Goal: Transaction & Acquisition: Purchase product/service

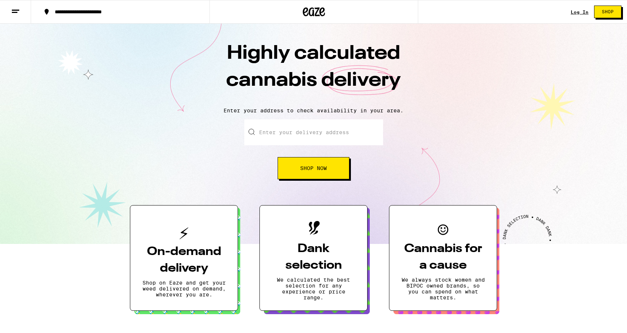
click at [316, 132] on input "Enter your delivery address" at bounding box center [313, 133] width 139 height 26
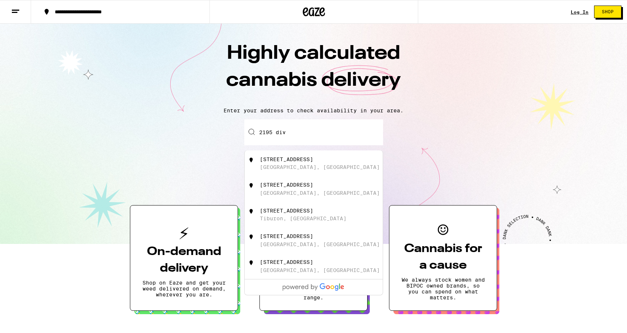
click at [316, 167] on div "[GEOGRAPHIC_DATA], [GEOGRAPHIC_DATA]" at bounding box center [320, 167] width 120 height 6
type input "[STREET_ADDRESS]"
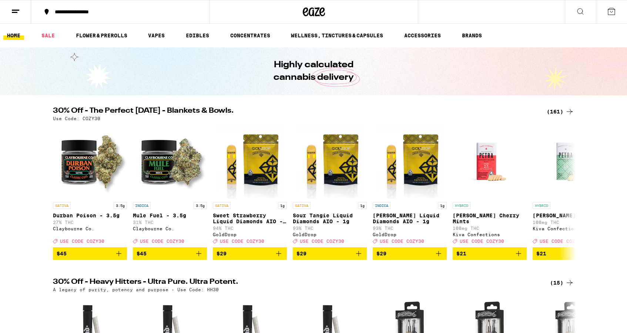
click at [152, 40] on ul "HOME SALE FLOWER & PREROLLS VAPES EDIBLES CONCENTRATES WELLNESS, TINCTURES & CA…" at bounding box center [313, 36] width 627 height 24
click at [157, 39] on link "VAPES" at bounding box center [156, 35] width 24 height 9
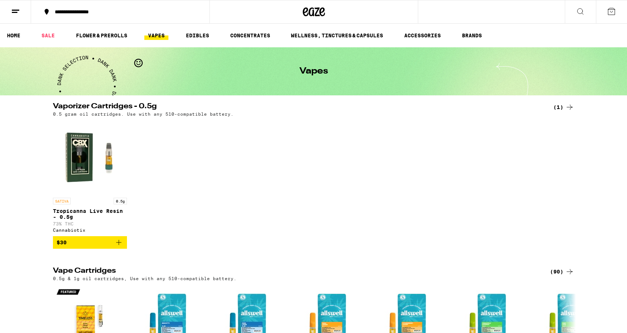
click at [44, 30] on ul "HOME SALE FLOWER & PREROLLS VAPES EDIBLES CONCENTRATES WELLNESS, TINCTURES & CA…" at bounding box center [313, 36] width 627 height 24
click at [46, 33] on link "SALE" at bounding box center [48, 35] width 21 height 9
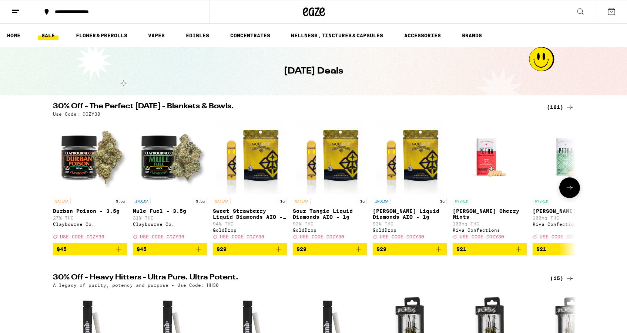
click at [572, 192] on icon at bounding box center [569, 188] width 9 height 9
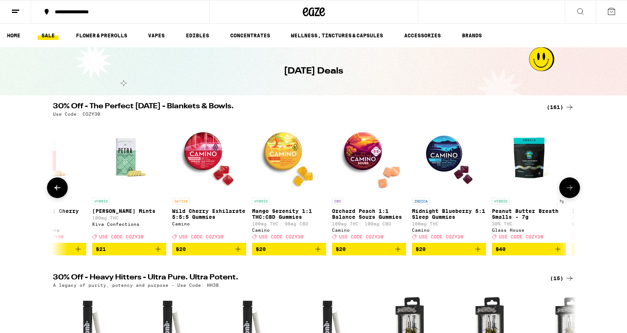
click at [572, 192] on icon at bounding box center [569, 188] width 9 height 9
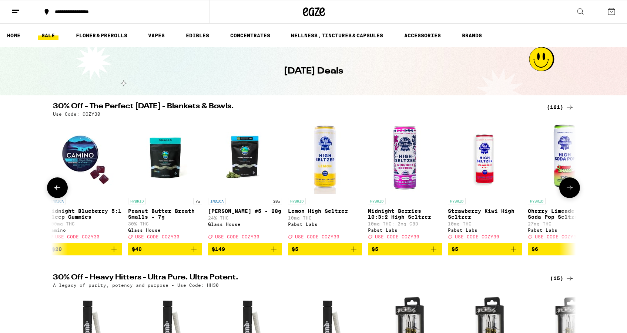
scroll to position [0, 881]
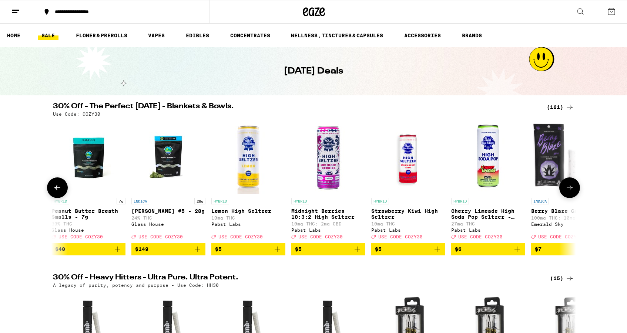
click at [572, 192] on icon at bounding box center [569, 188] width 9 height 9
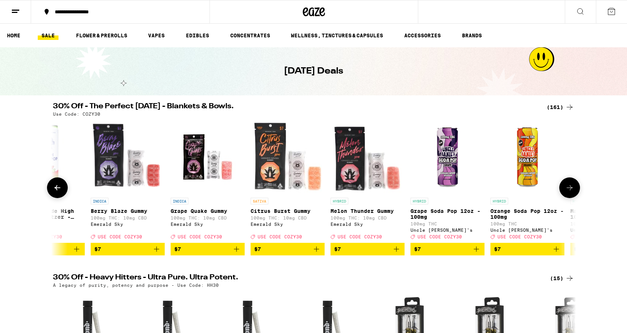
click at [572, 192] on icon at bounding box center [569, 188] width 9 height 9
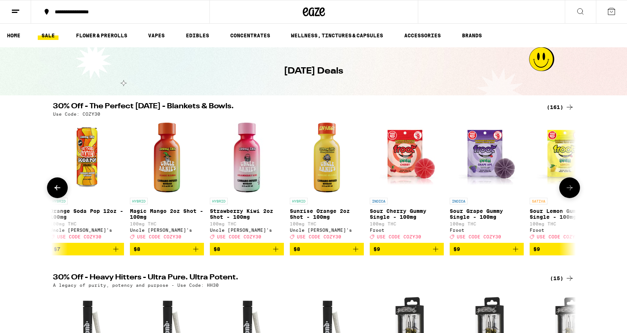
click at [572, 192] on icon at bounding box center [569, 188] width 9 height 9
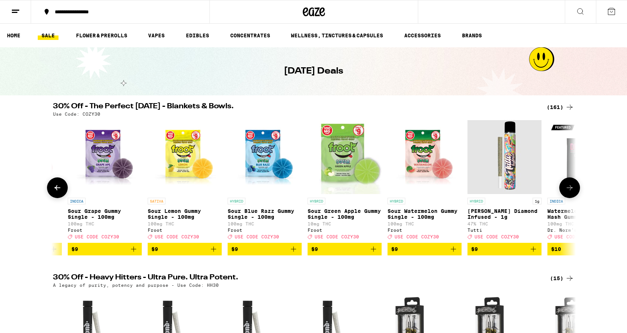
click at [572, 192] on icon at bounding box center [569, 188] width 9 height 9
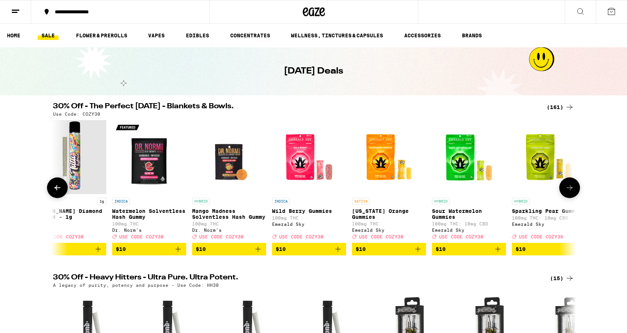
click at [572, 192] on icon at bounding box center [569, 188] width 9 height 9
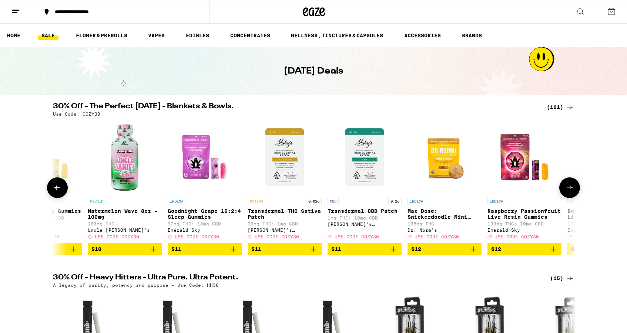
click at [572, 192] on icon at bounding box center [569, 188] width 9 height 9
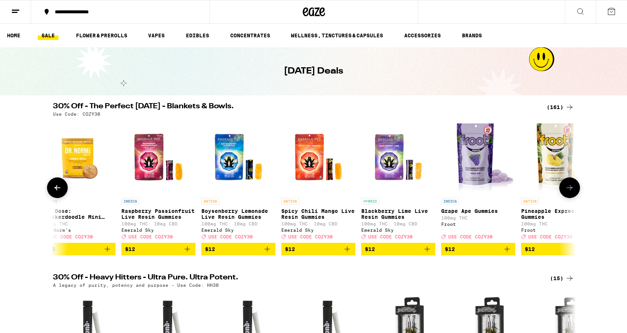
click at [572, 192] on icon at bounding box center [569, 188] width 9 height 9
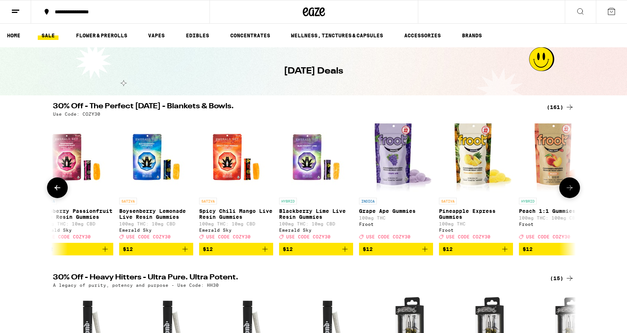
scroll to position [0, 3964]
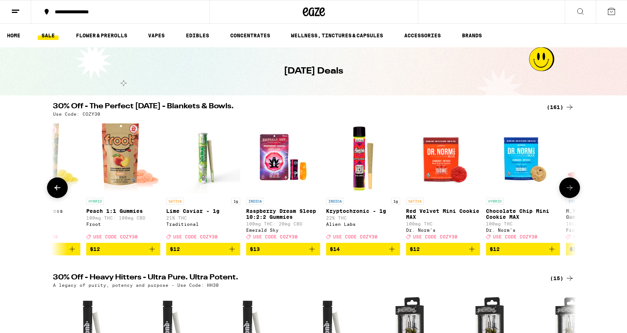
click at [572, 192] on icon at bounding box center [569, 188] width 9 height 9
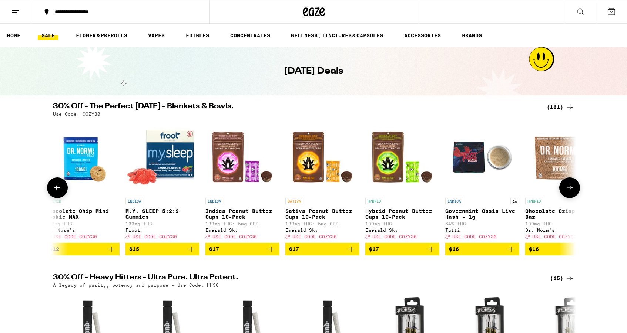
click at [572, 192] on icon at bounding box center [569, 188] width 9 height 9
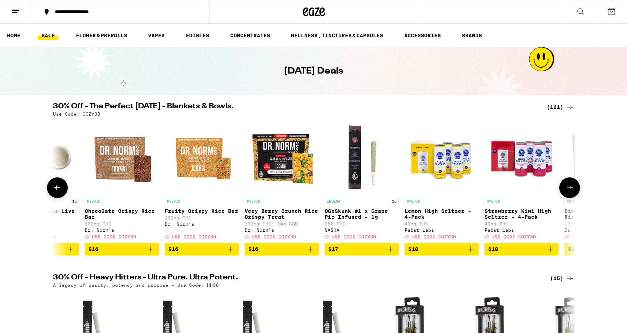
click at [572, 192] on icon at bounding box center [569, 188] width 9 height 9
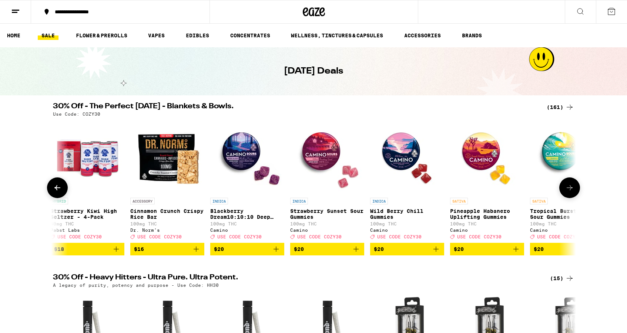
click at [572, 192] on icon at bounding box center [569, 188] width 9 height 9
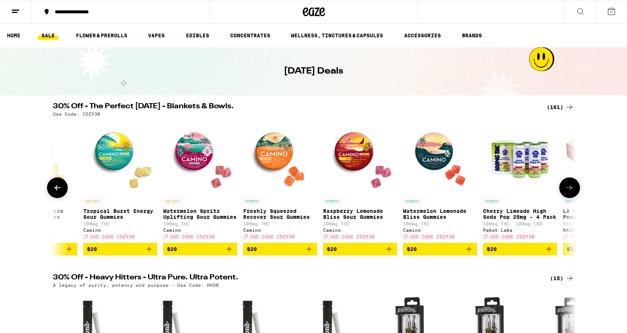
click at [572, 192] on icon at bounding box center [569, 188] width 9 height 9
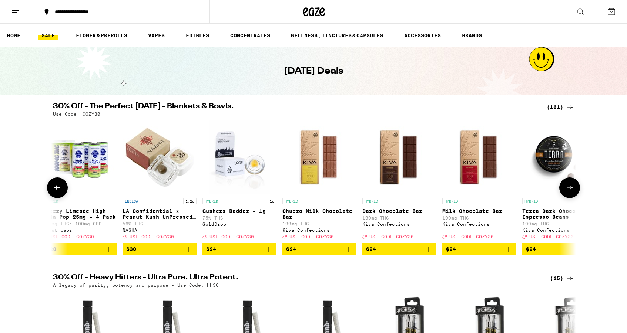
click at [572, 192] on icon at bounding box center [569, 188] width 9 height 9
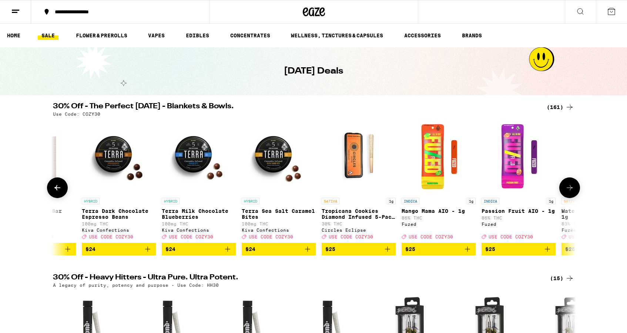
click at [50, 192] on button at bounding box center [57, 188] width 21 height 21
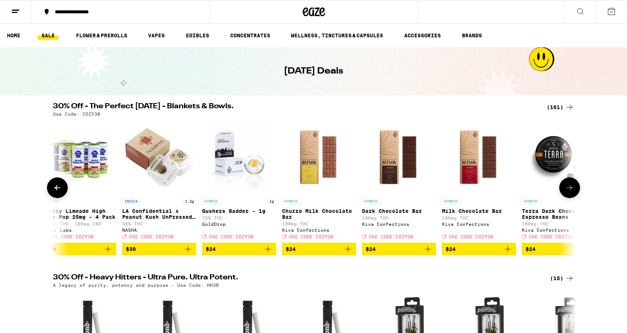
scroll to position [0, 6166]
click at [572, 192] on icon at bounding box center [569, 188] width 9 height 9
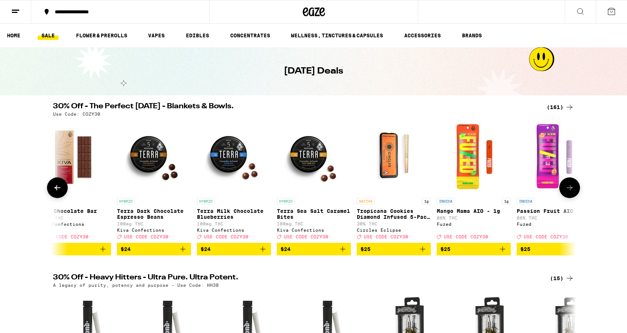
click at [572, 192] on icon at bounding box center [569, 188] width 9 height 9
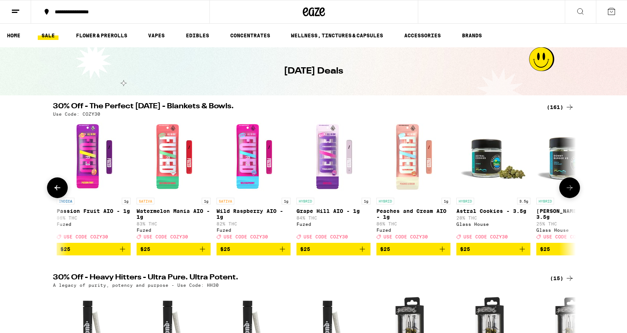
click at [572, 192] on icon at bounding box center [569, 188] width 9 height 9
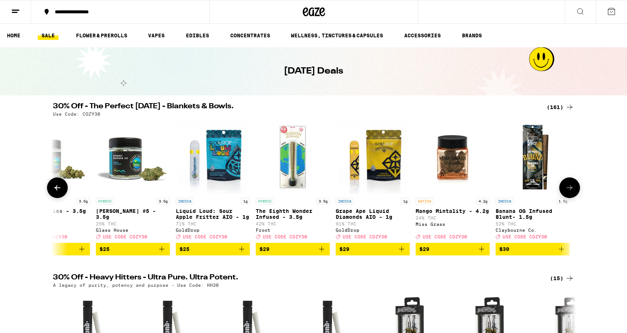
click at [59, 192] on icon at bounding box center [57, 188] width 9 height 9
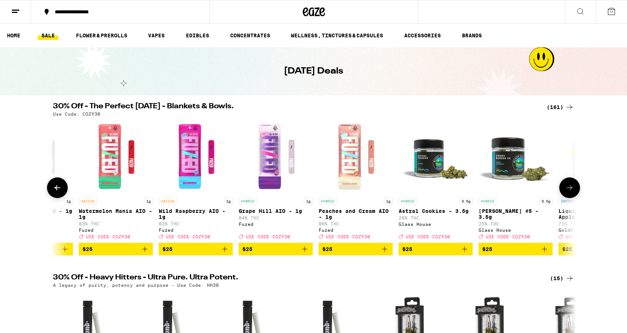
scroll to position [0, 7032]
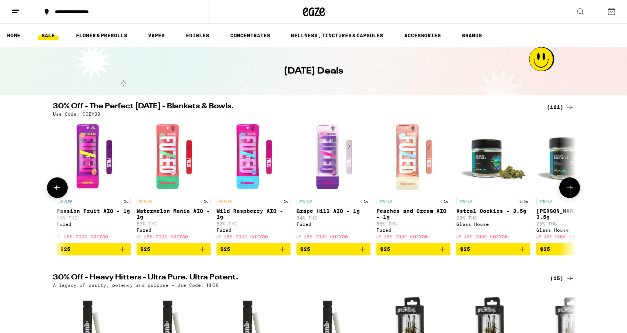
click at [59, 192] on icon at bounding box center [57, 188] width 9 height 9
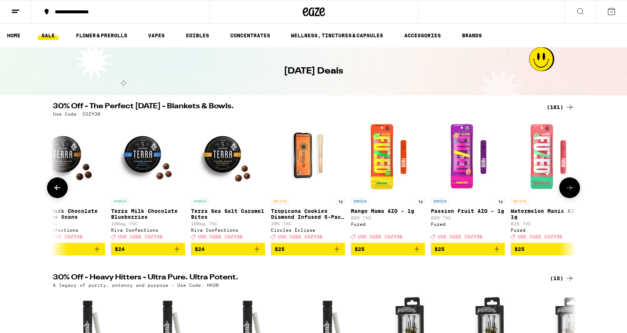
scroll to position [0, 6591]
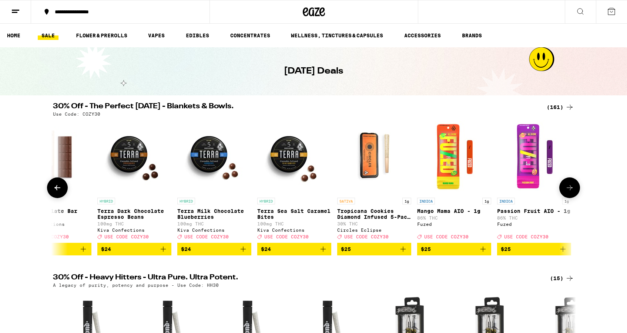
click at [571, 192] on icon at bounding box center [569, 188] width 9 height 9
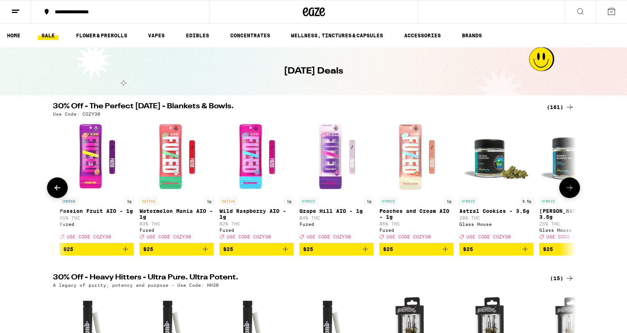
click at [571, 192] on icon at bounding box center [569, 188] width 9 height 9
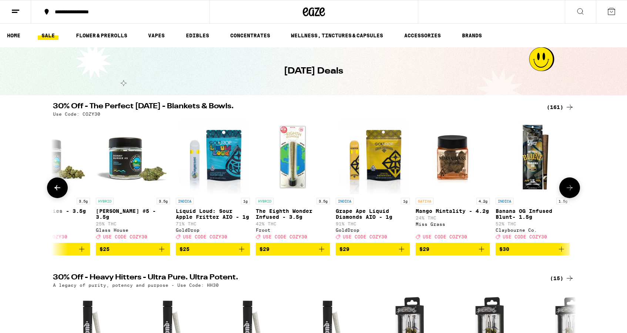
click at [571, 192] on icon at bounding box center [569, 188] width 9 height 9
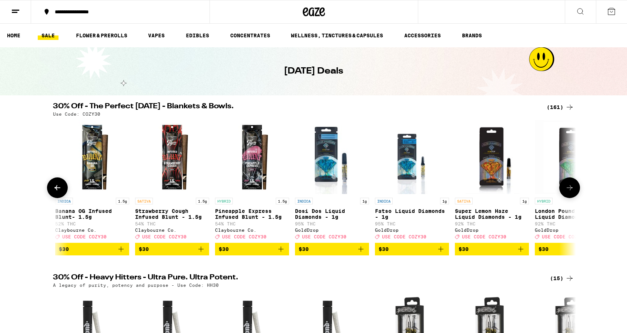
click at [571, 192] on icon at bounding box center [569, 188] width 9 height 9
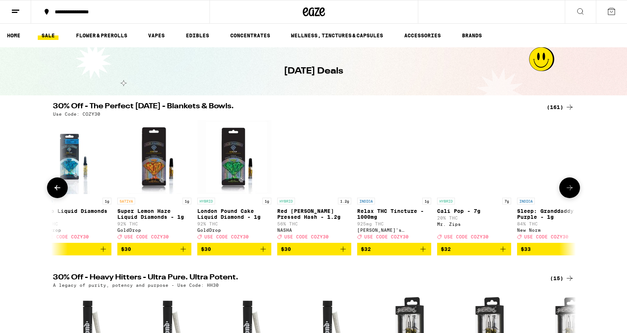
click at [571, 192] on icon at bounding box center [569, 188] width 9 height 9
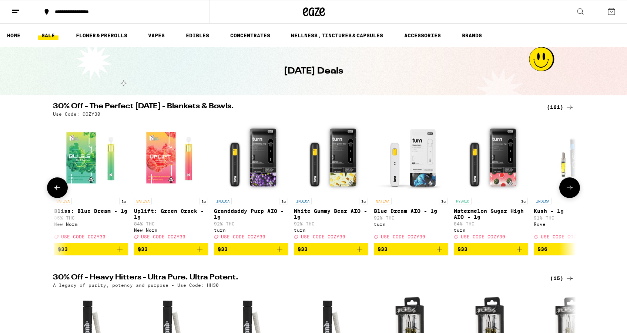
click at [571, 191] on icon at bounding box center [570, 187] width 6 height 5
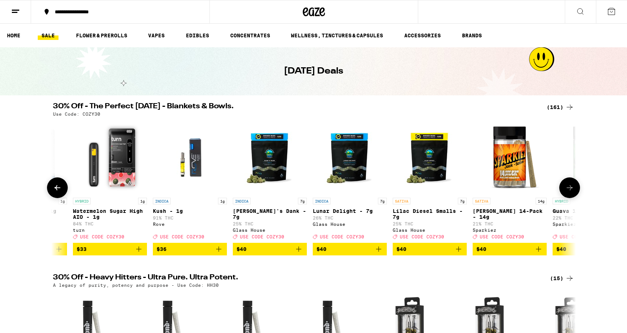
scroll to position [0, 9233]
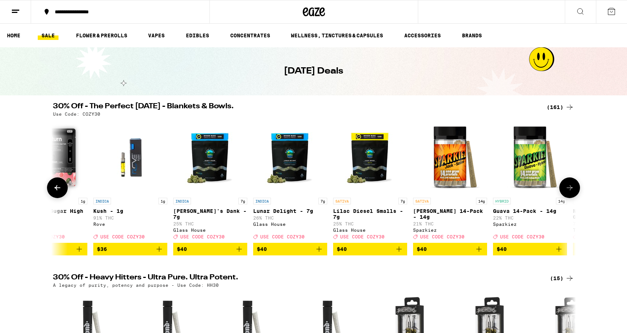
click at [57, 192] on icon at bounding box center [57, 188] width 9 height 9
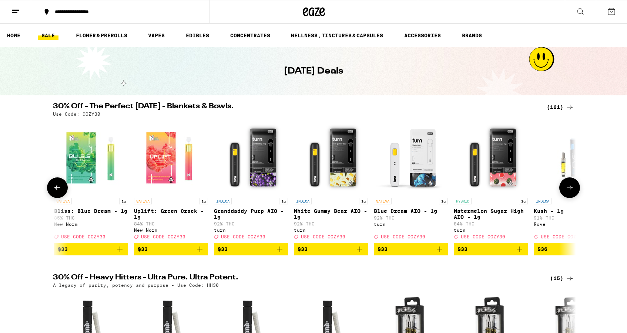
click at [57, 192] on icon at bounding box center [57, 188] width 9 height 9
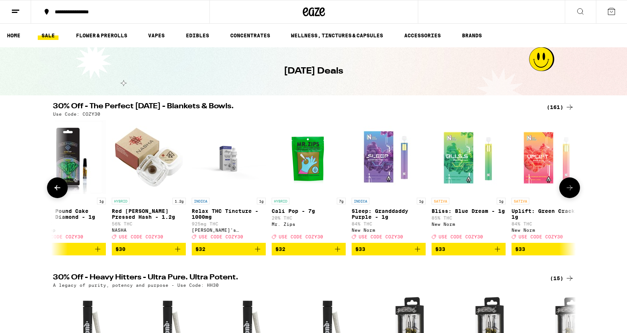
scroll to position [0, 8352]
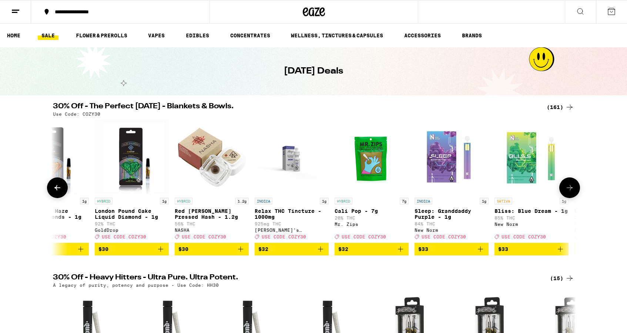
click at [57, 192] on icon at bounding box center [57, 188] width 9 height 9
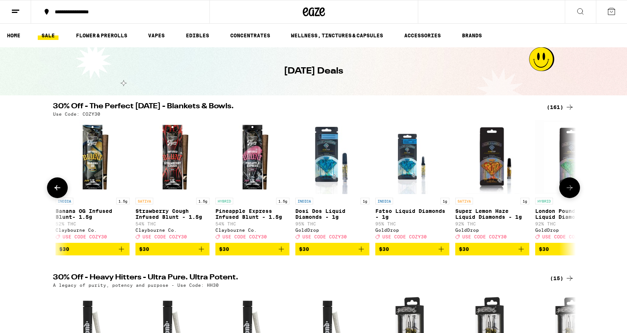
click at [57, 192] on icon at bounding box center [57, 188] width 9 height 9
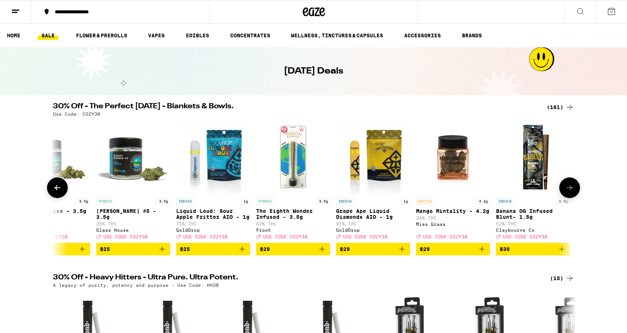
click at [57, 192] on icon at bounding box center [57, 188] width 9 height 9
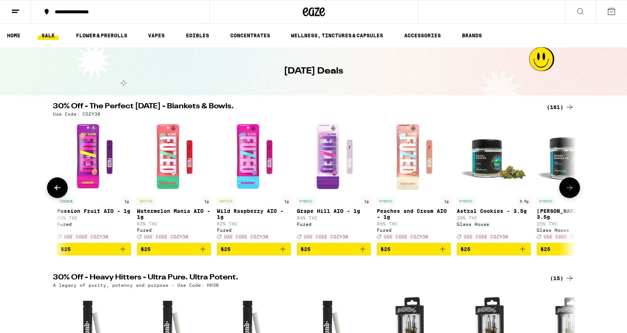
click at [57, 192] on icon at bounding box center [57, 188] width 9 height 9
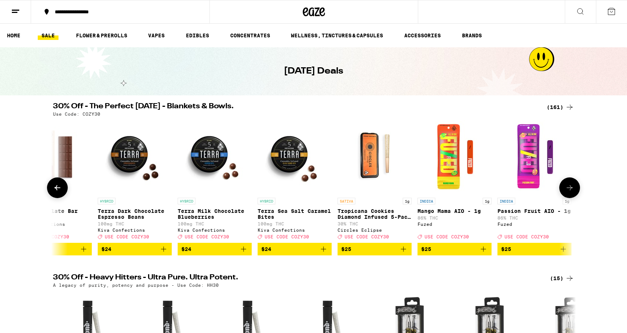
click at [57, 192] on icon at bounding box center [57, 188] width 9 height 9
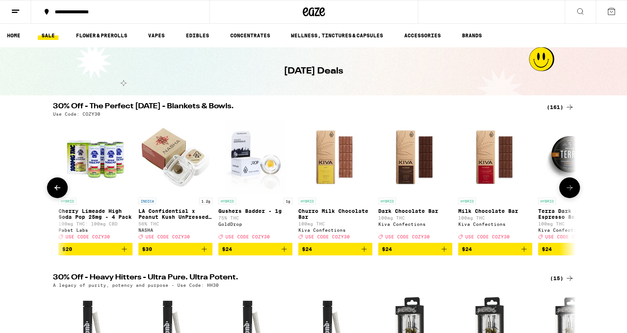
click at [57, 192] on icon at bounding box center [57, 188] width 9 height 9
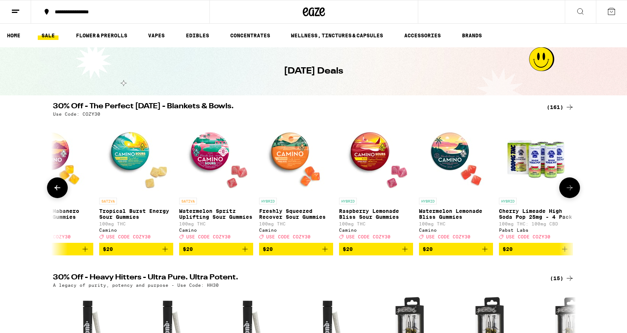
click at [573, 192] on icon at bounding box center [569, 188] width 9 height 9
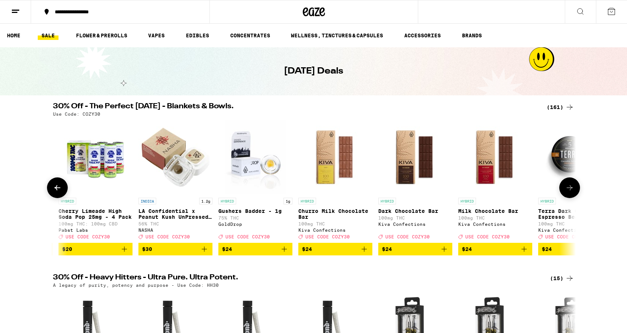
click at [573, 192] on icon at bounding box center [569, 188] width 9 height 9
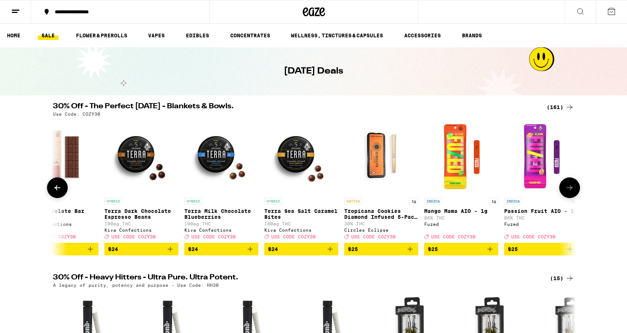
click at [573, 192] on icon at bounding box center [569, 188] width 9 height 9
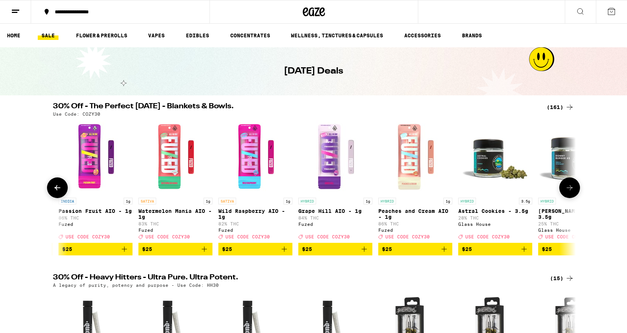
click at [573, 192] on icon at bounding box center [569, 188] width 9 height 9
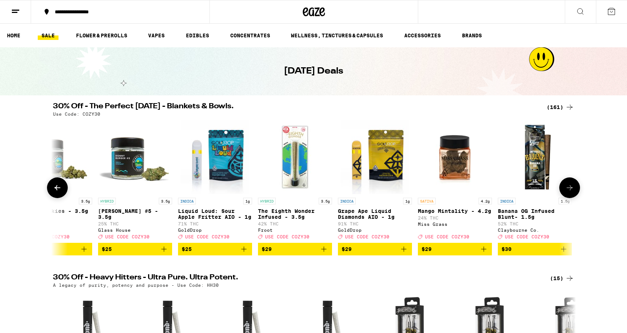
click at [573, 192] on icon at bounding box center [569, 188] width 9 height 9
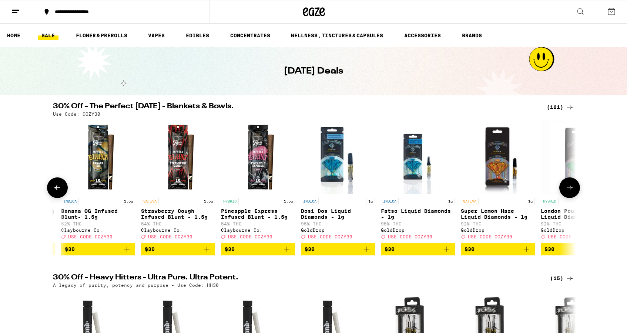
click at [573, 192] on icon at bounding box center [569, 188] width 9 height 9
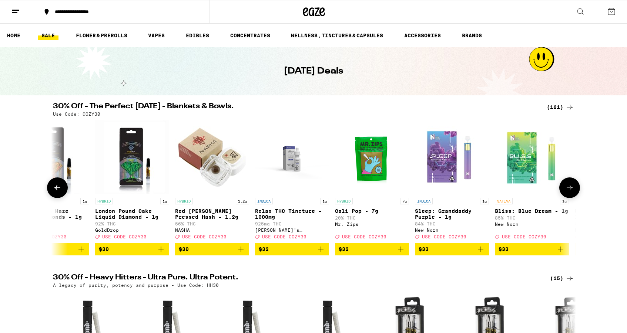
click at [573, 192] on icon at bounding box center [569, 188] width 9 height 9
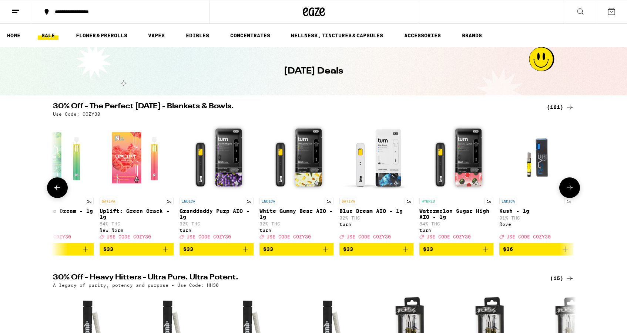
click at [573, 192] on icon at bounding box center [569, 188] width 9 height 9
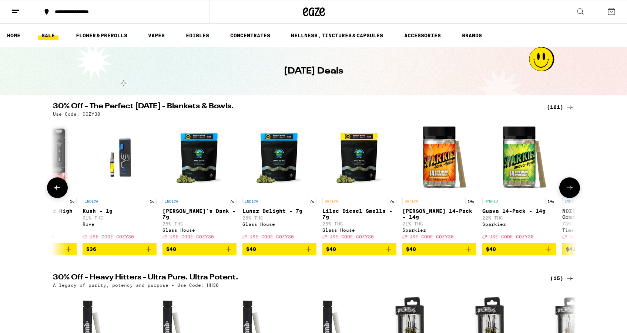
click at [573, 192] on icon at bounding box center [569, 188] width 9 height 9
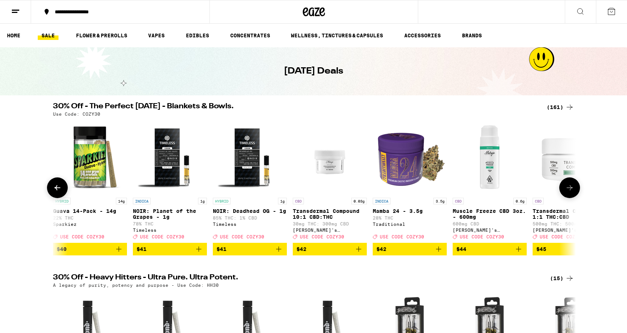
click at [573, 192] on icon at bounding box center [569, 188] width 9 height 9
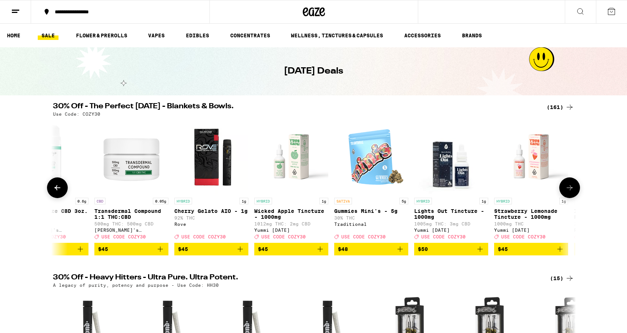
click at [573, 192] on icon at bounding box center [569, 188] width 9 height 9
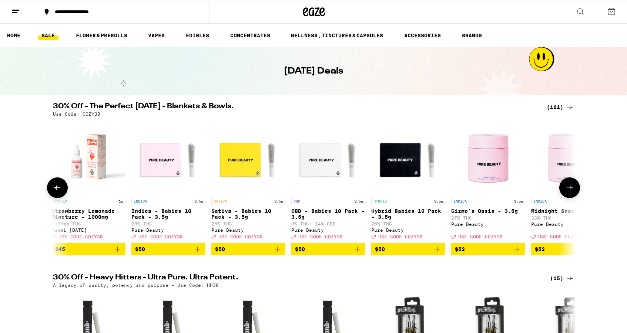
click at [573, 192] on icon at bounding box center [569, 188] width 9 height 9
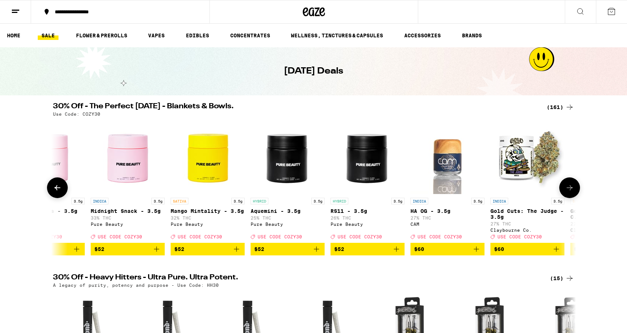
click at [573, 192] on icon at bounding box center [569, 188] width 9 height 9
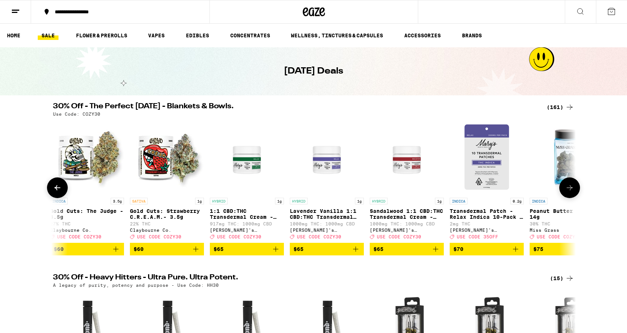
click at [573, 192] on icon at bounding box center [569, 188] width 9 height 9
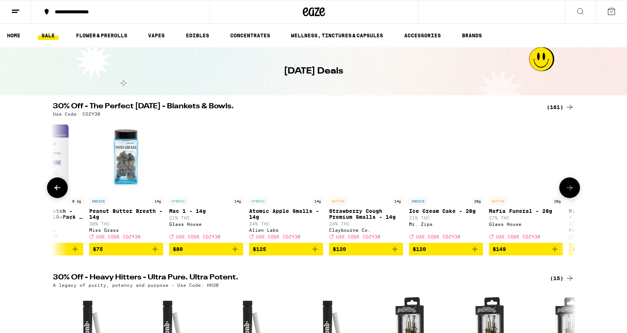
click at [573, 192] on icon at bounding box center [569, 188] width 9 height 9
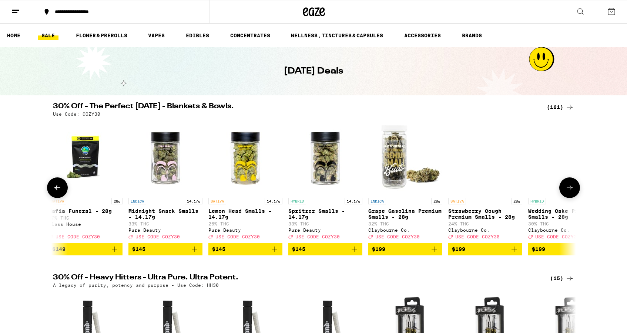
click at [573, 192] on icon at bounding box center [569, 188] width 9 height 9
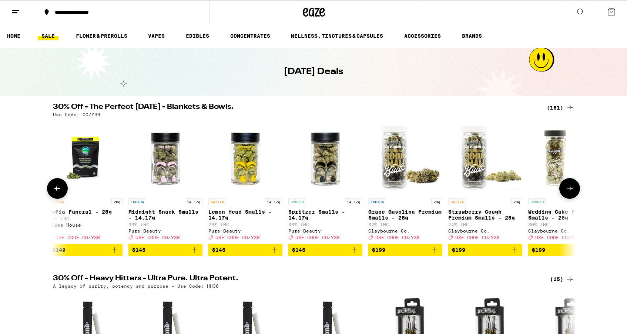
scroll to position [0, 12350]
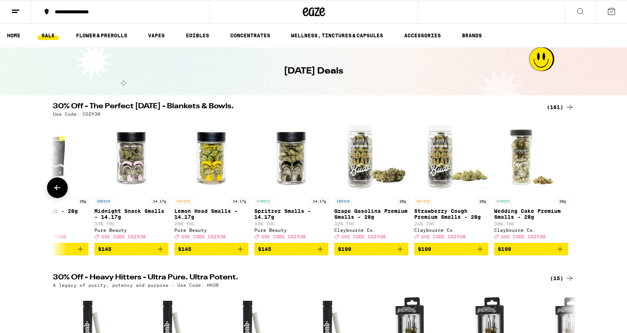
click at [573, 195] on div at bounding box center [569, 188] width 21 height 21
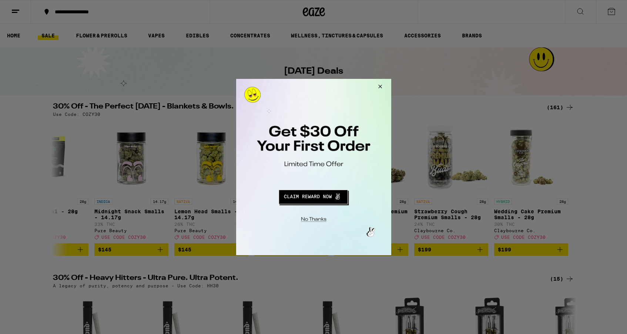
click at [335, 196] on button "Redirect to URL" at bounding box center [312, 196] width 129 height 18
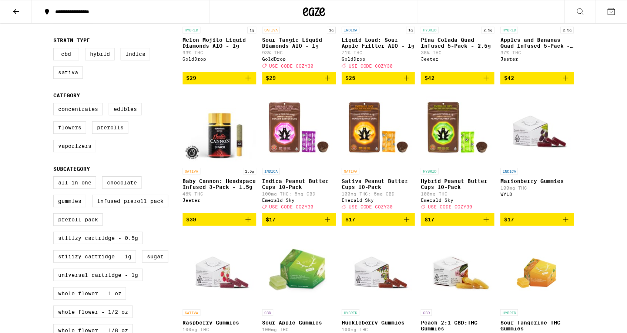
scroll to position [83, 0]
